Goal: Obtain resource: Obtain resource

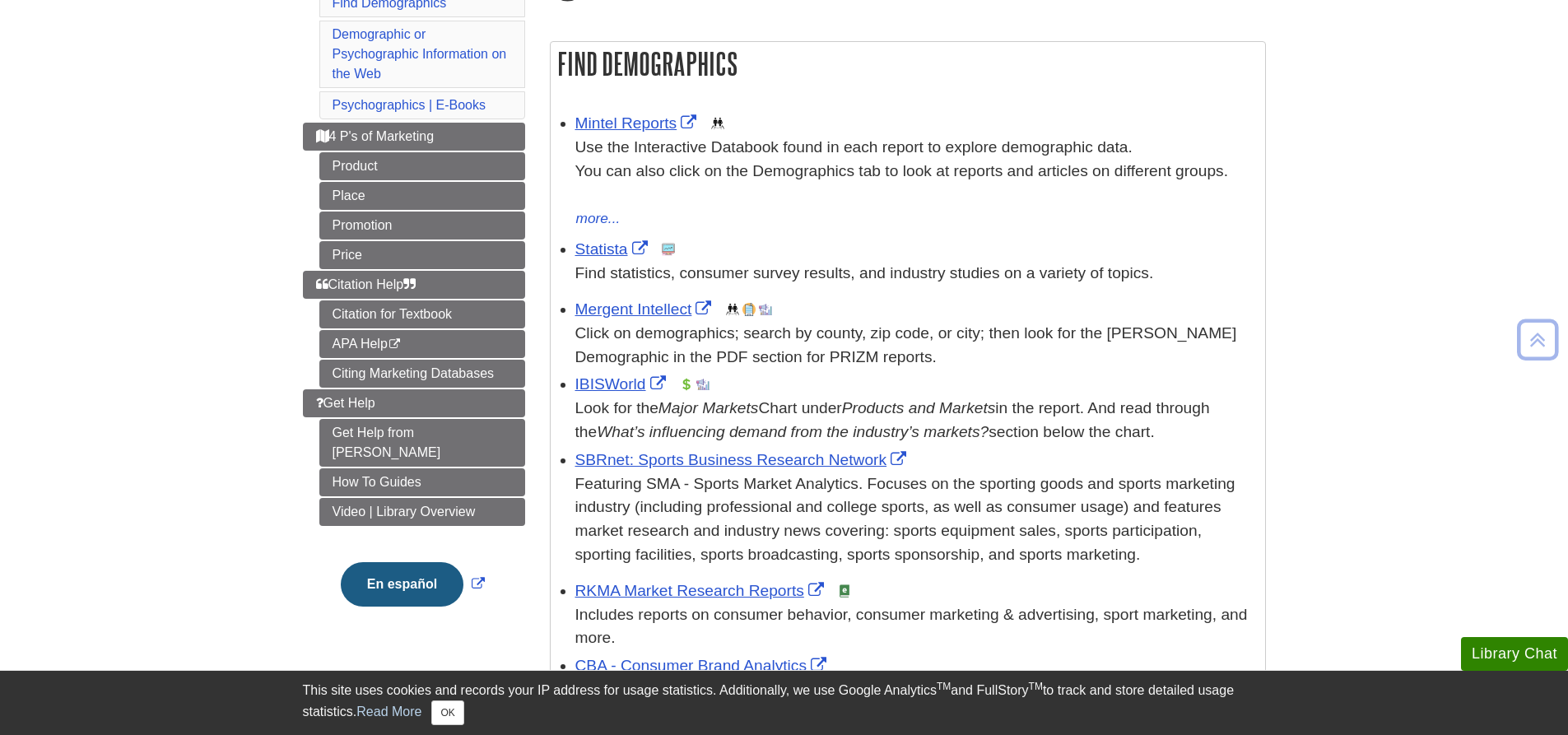
scroll to position [329, 0]
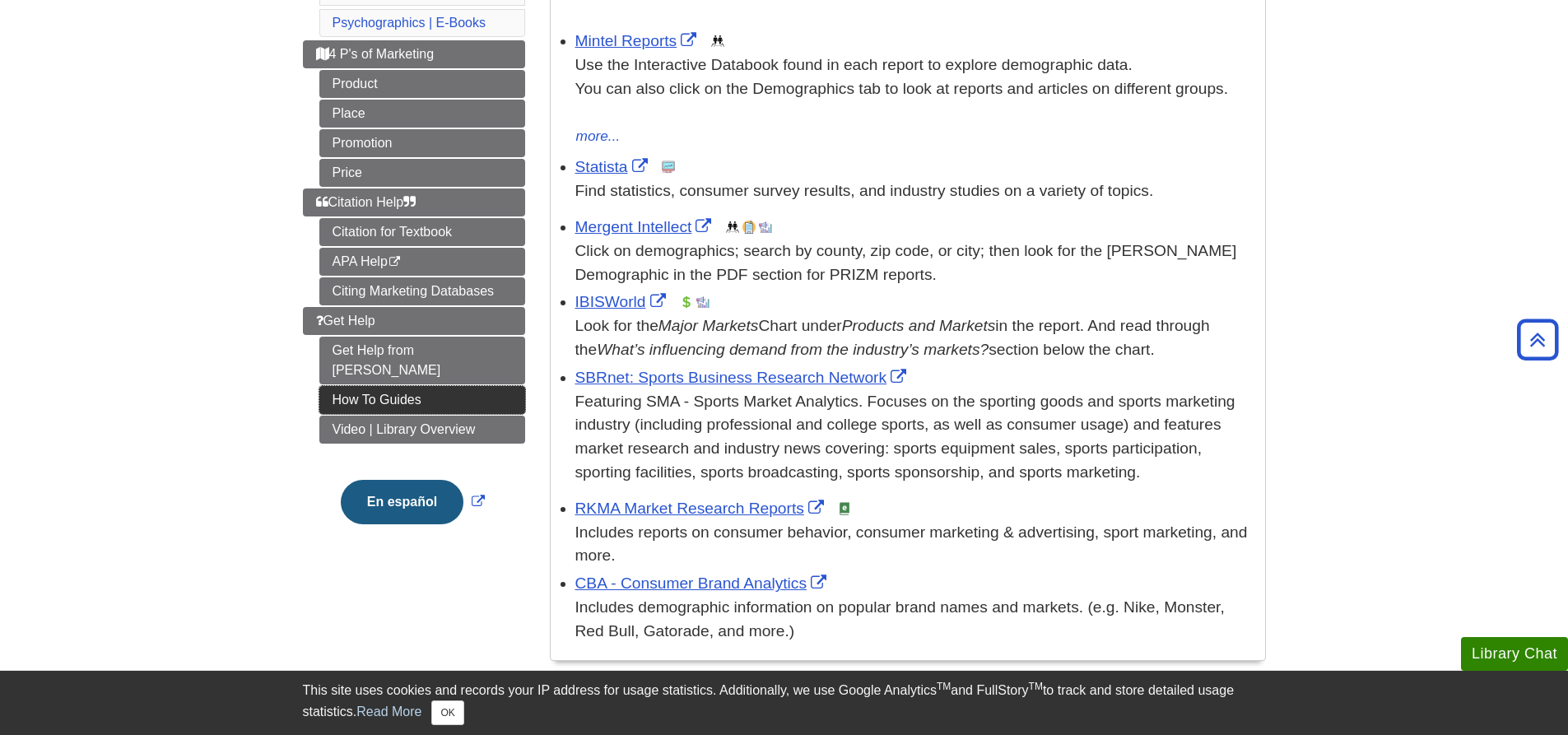
click at [471, 386] on link "How To Guides" at bounding box center [422, 399] width 206 height 28
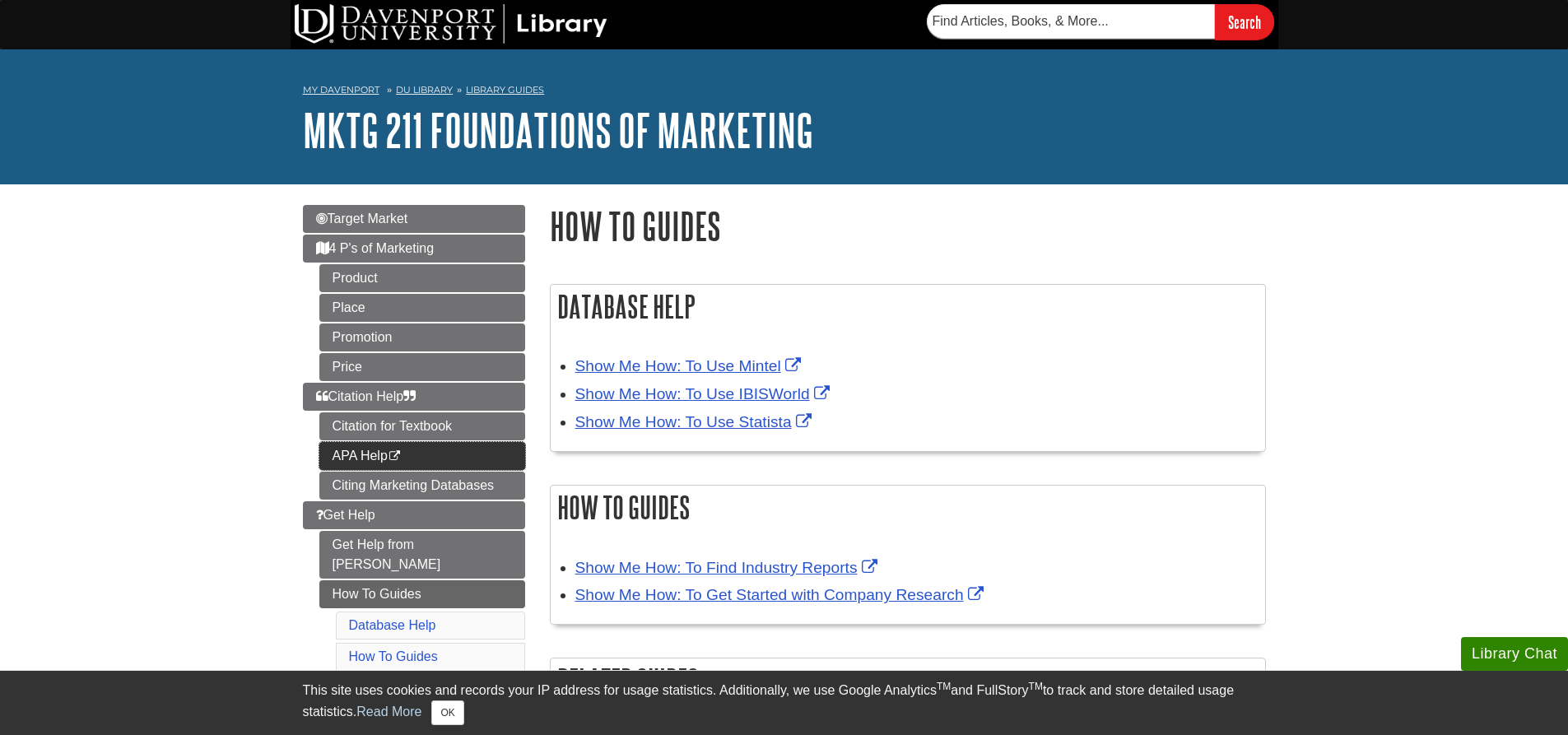
click at [433, 462] on link "APA Help This link opens in a new window" at bounding box center [422, 456] width 206 height 28
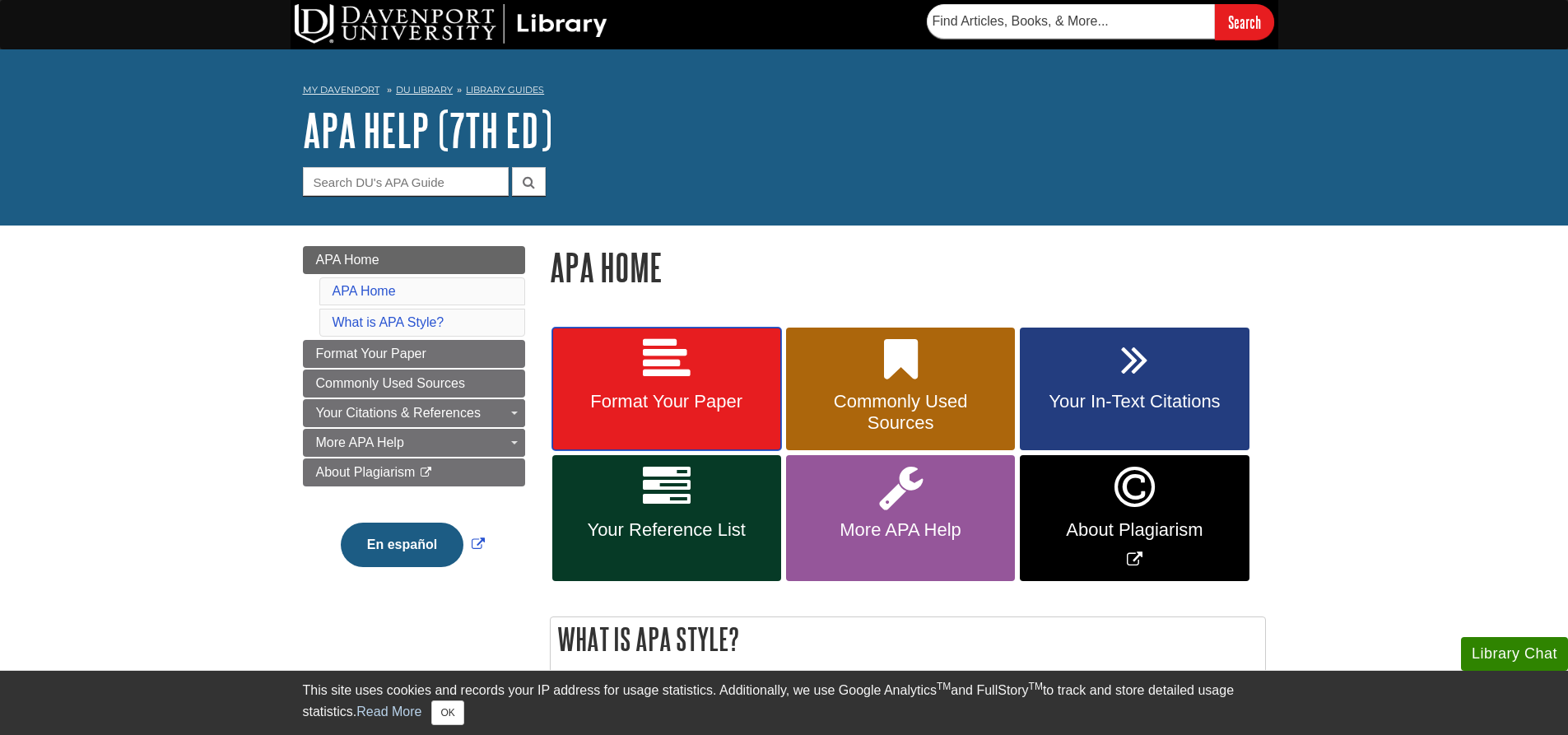
click at [693, 373] on link "Format Your Paper" at bounding box center [666, 388] width 229 height 123
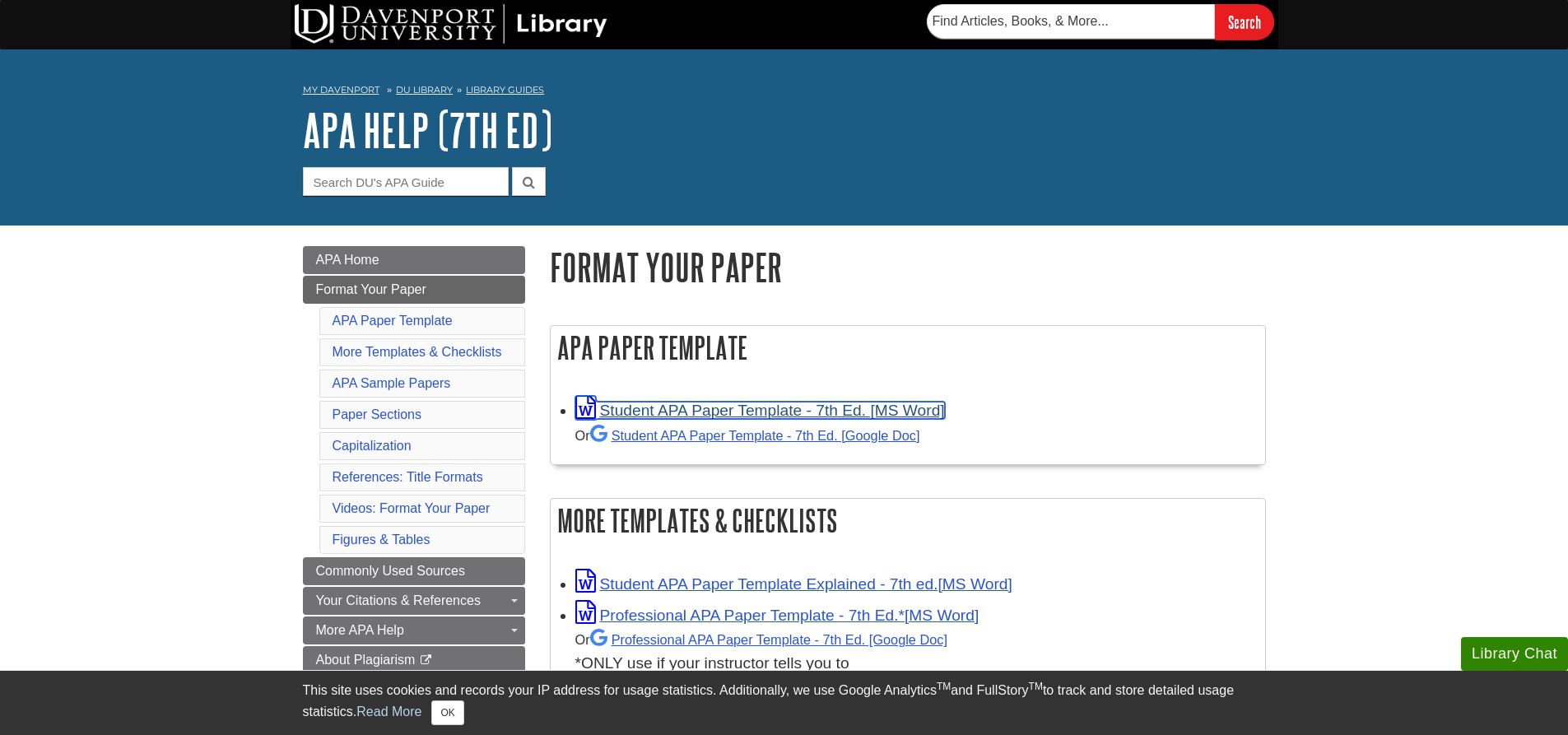
click at [706, 414] on link "Student APA Paper Template - 7th Ed. [MS Word]" at bounding box center [760, 410] width 369 height 18
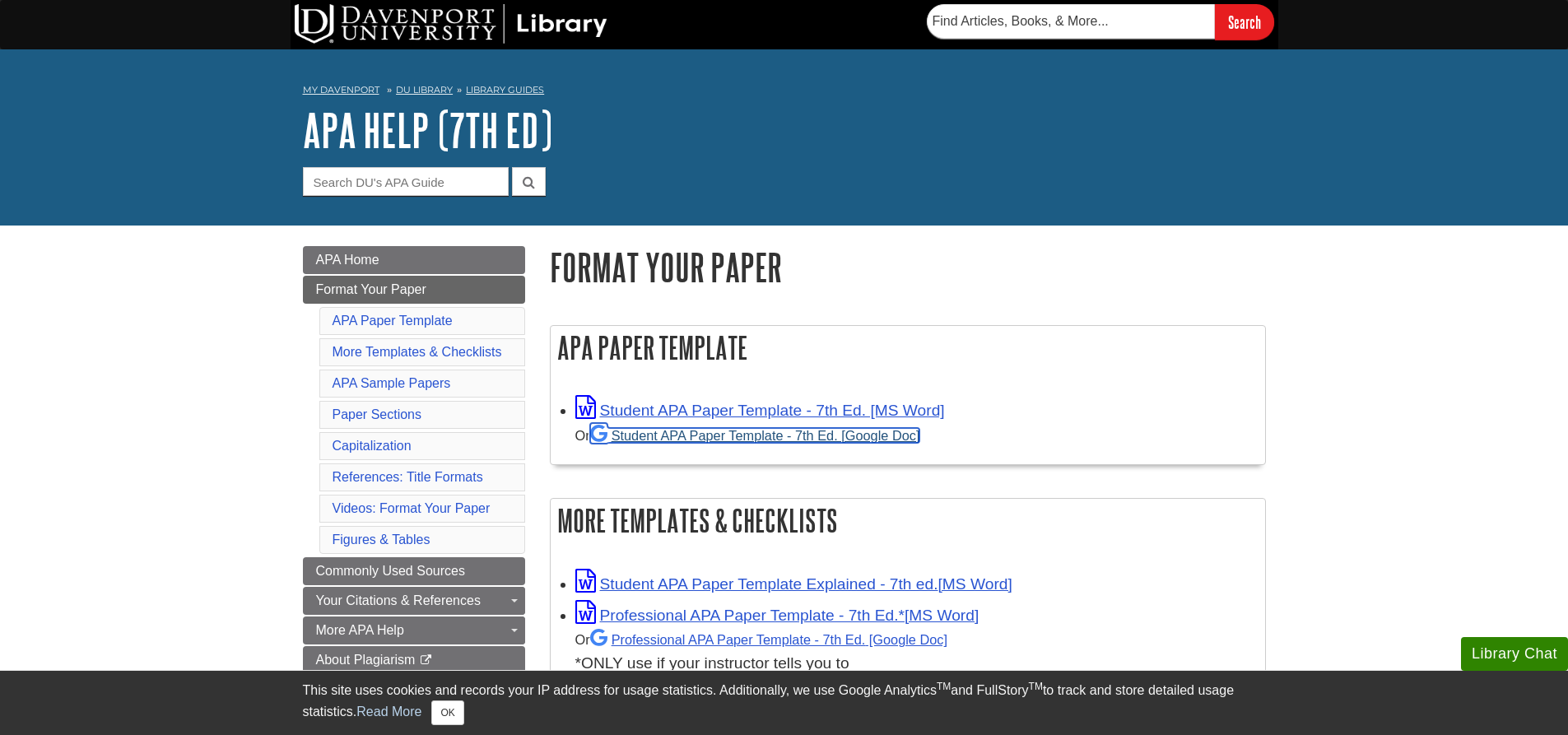
click at [664, 441] on link "Student APA Paper Template - 7th Ed. [Google Doc]" at bounding box center [754, 435] width 330 height 15
